Goal: Check status: Check status

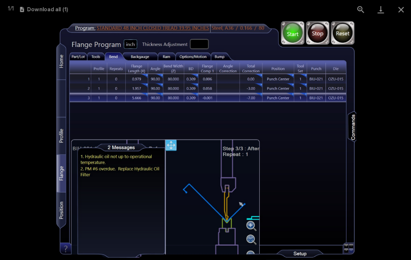
scroll to position [0, 14]
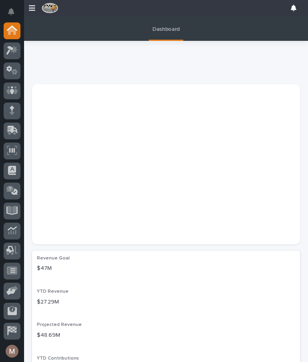
scroll to position [16, 0]
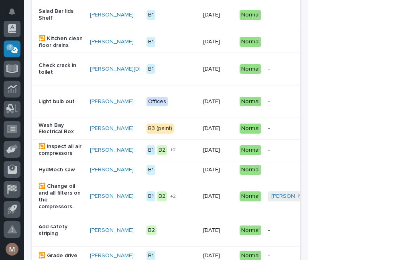
scroll to position [332, 0]
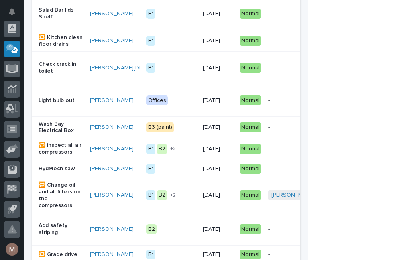
click at [53, 172] on p "HydMech saw" at bounding box center [60, 168] width 45 height 7
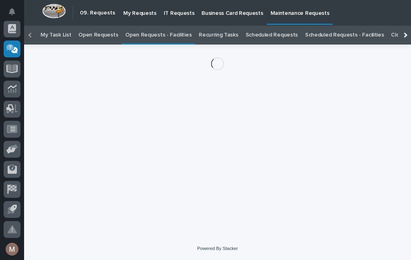
scroll to position [26, 0]
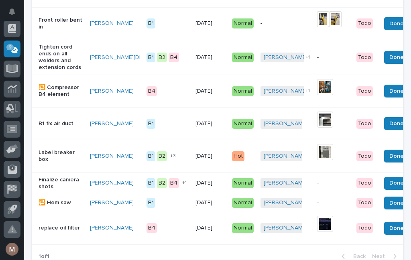
scroll to position [784, 0]
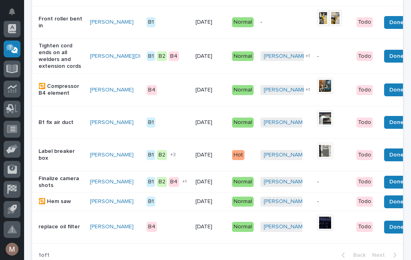
click at [58, 126] on p "B1 fix air duct" at bounding box center [60, 122] width 45 height 7
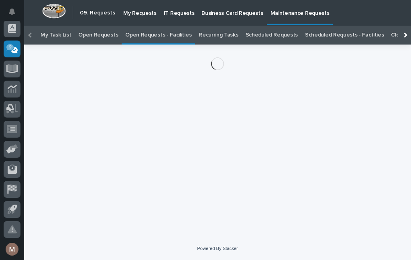
scroll to position [26, 0]
